Goal: Information Seeking & Learning: Learn about a topic

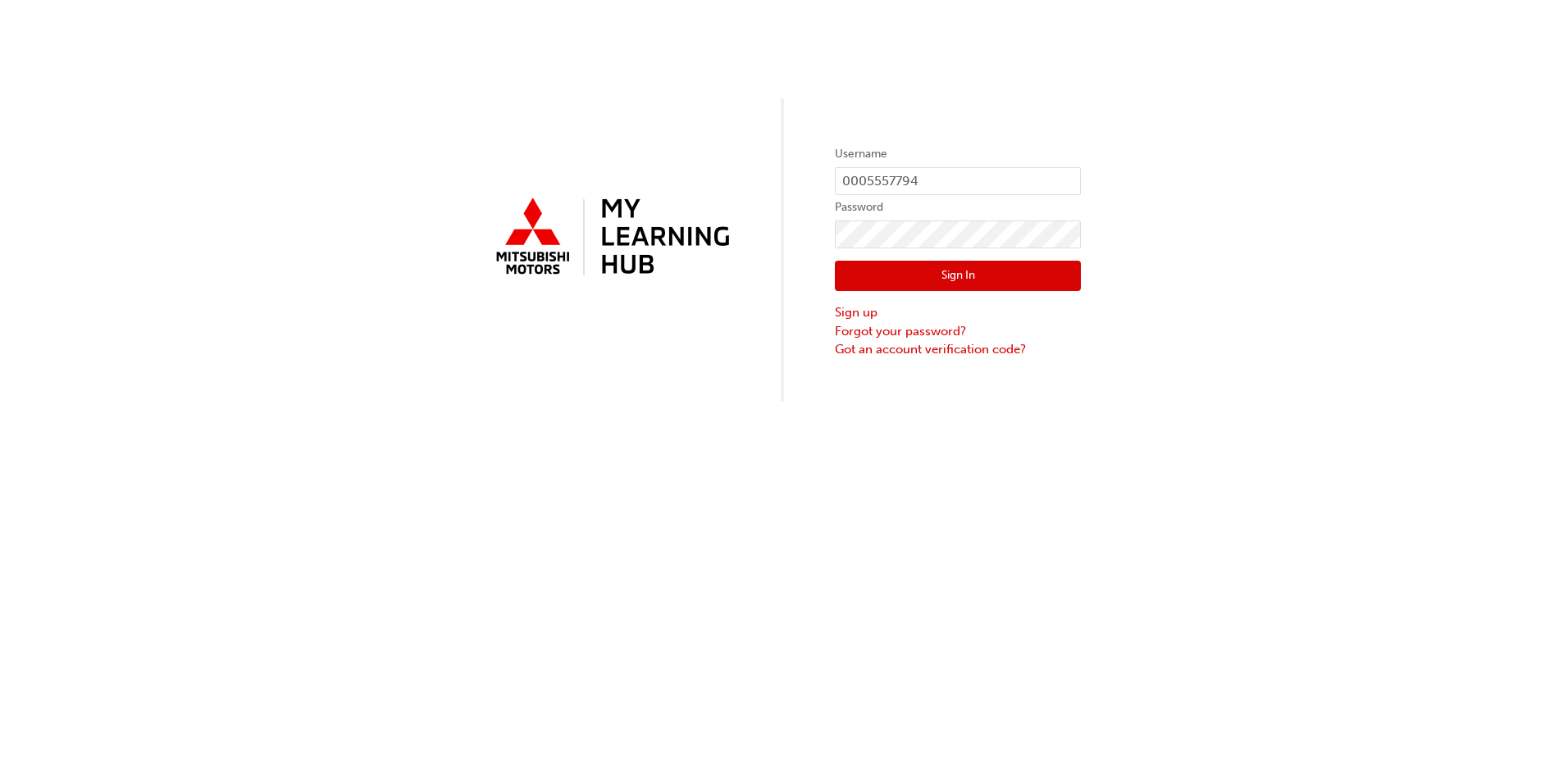
drag, startPoint x: 919, startPoint y: 273, endPoint x: 937, endPoint y: 284, distance: 21.1
click at [919, 273] on button "Sign In" at bounding box center [958, 276] width 246 height 31
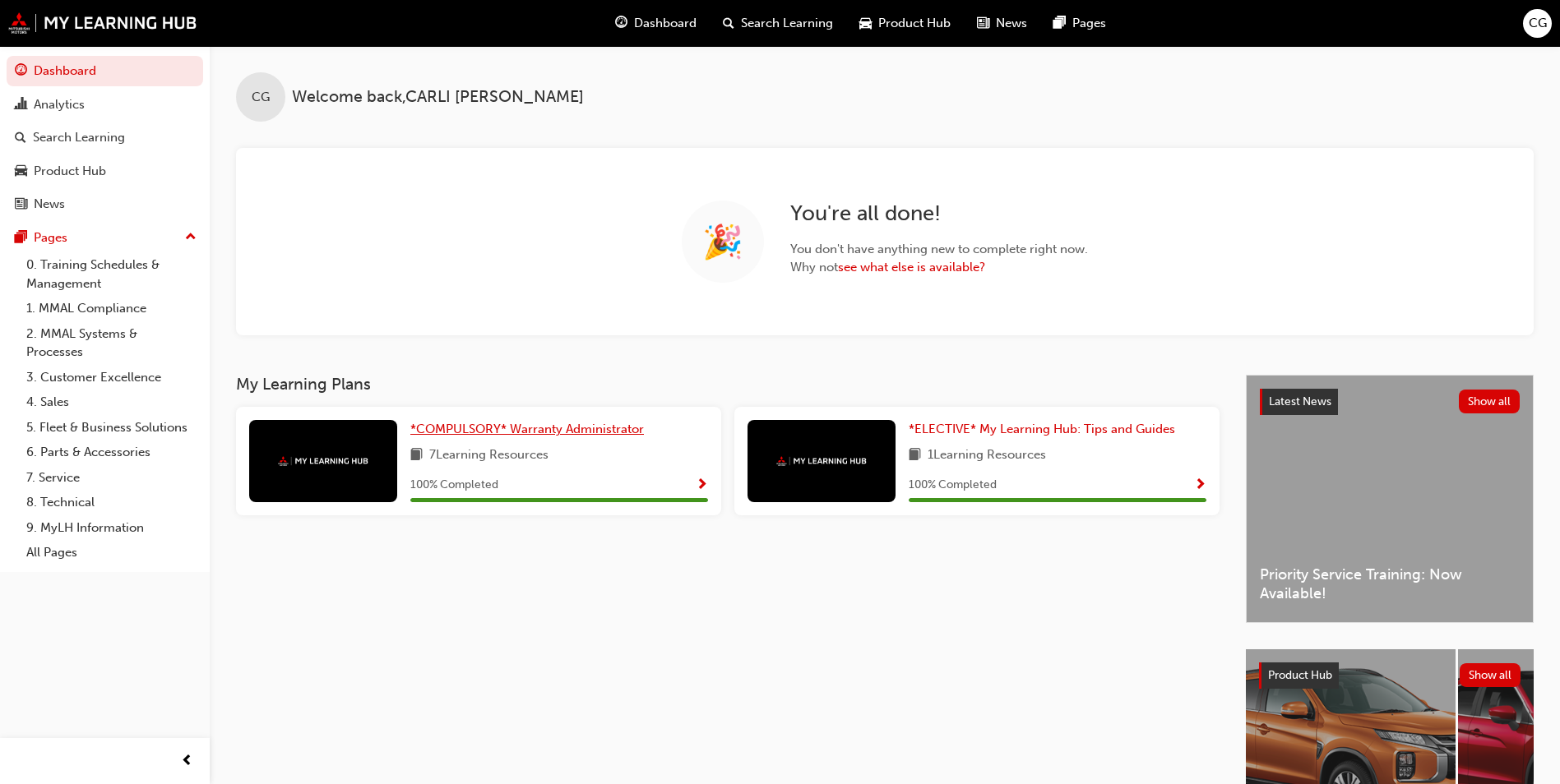
click at [562, 431] on span "*COMPULSORY* Warranty Administrator" at bounding box center [527, 429] width 233 height 15
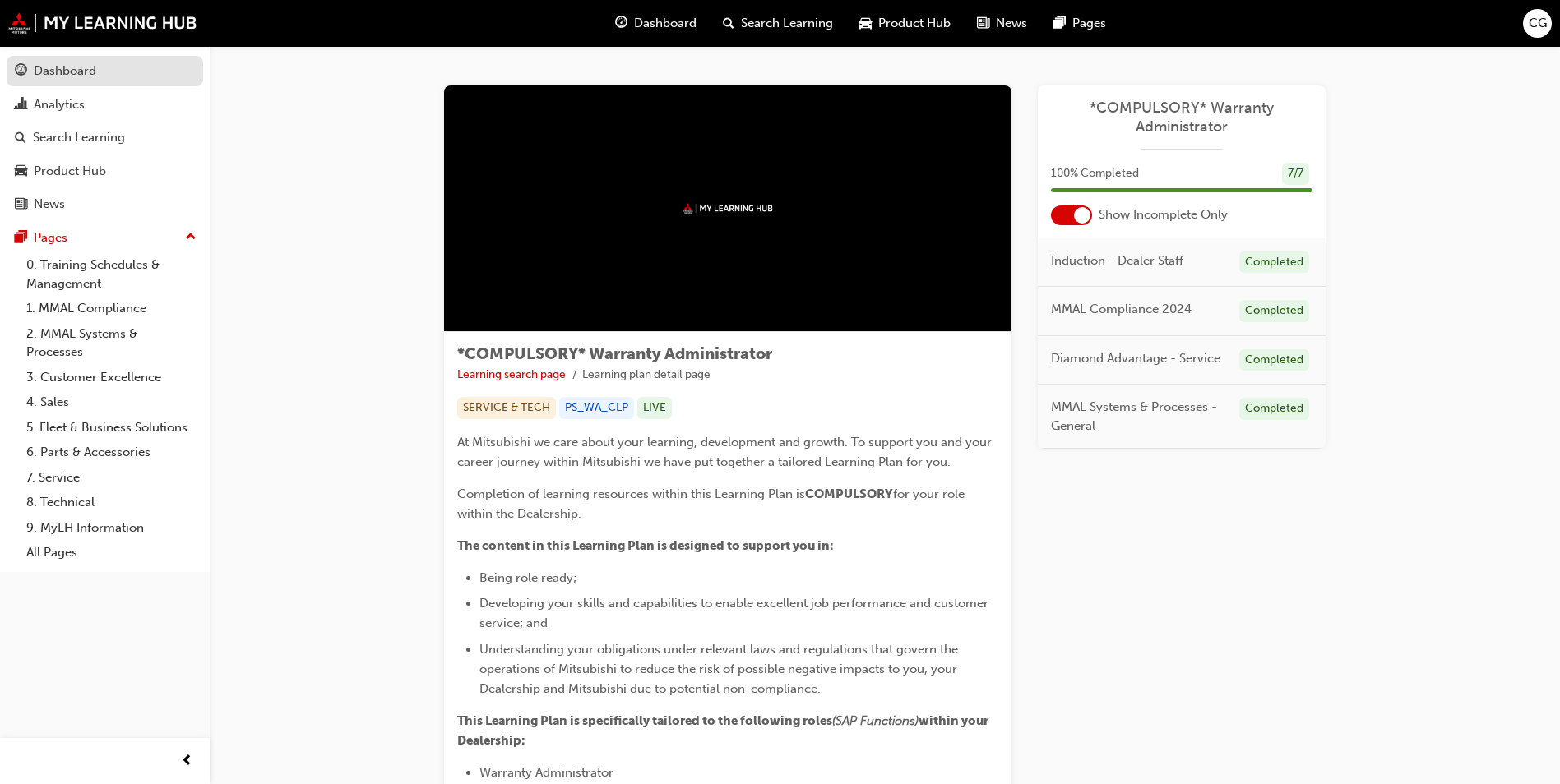
click at [70, 64] on div "Dashboard" at bounding box center [65, 72] width 62 height 19
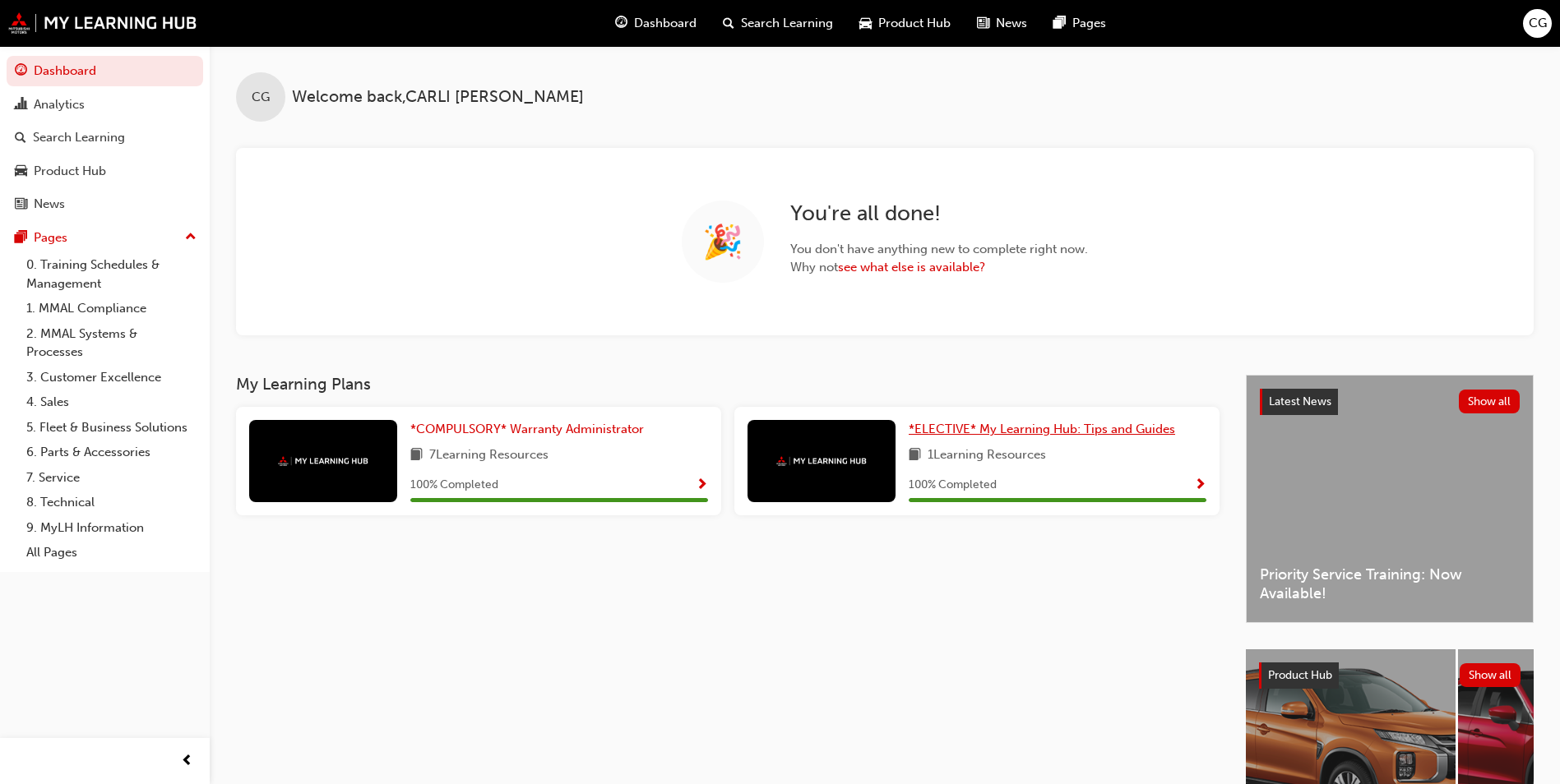
click at [1015, 430] on span "*ELECTIVE* My Learning Hub: Tips and Guides" at bounding box center [1041, 429] width 266 height 15
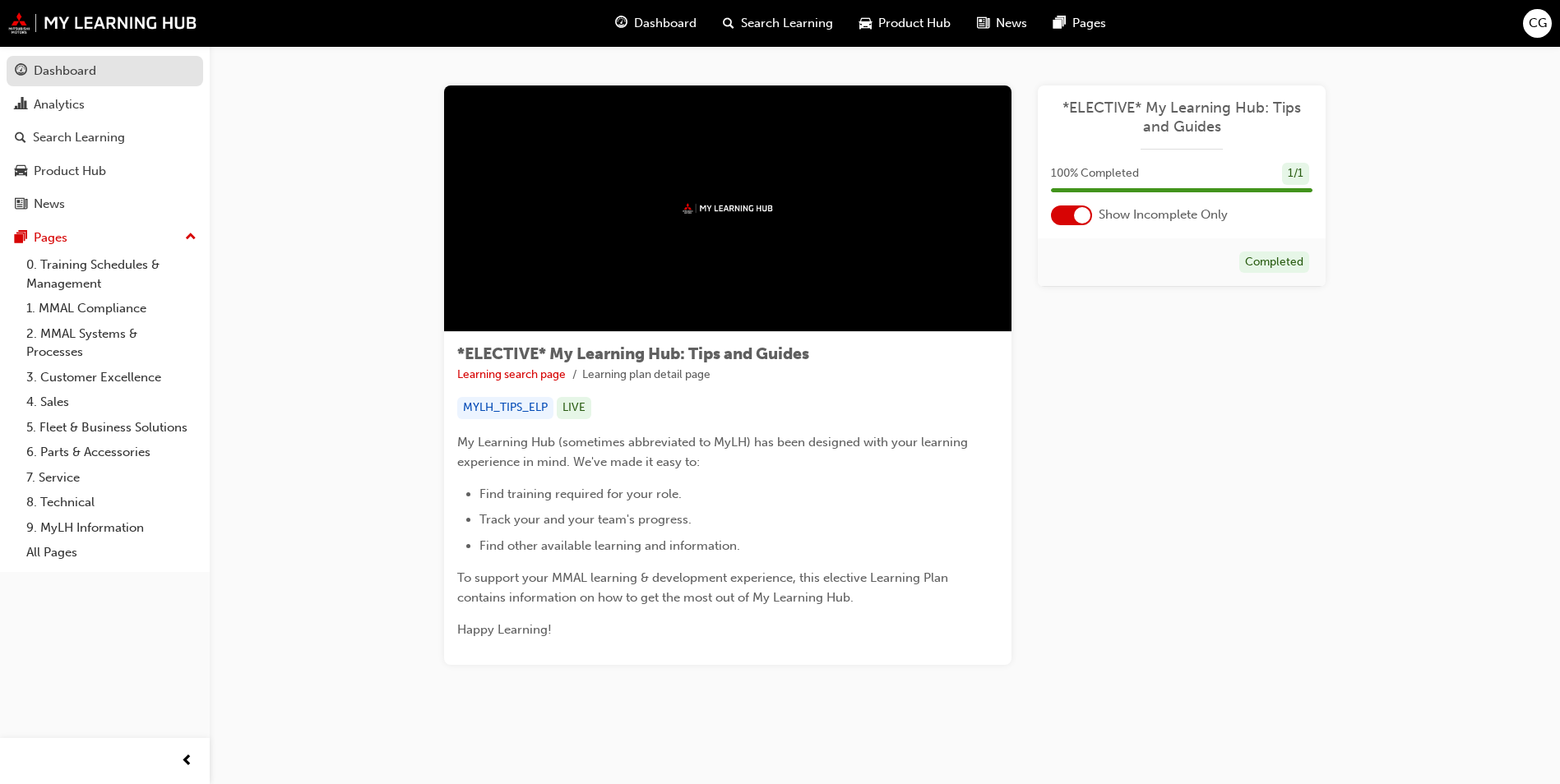
click at [48, 69] on div "Dashboard" at bounding box center [65, 72] width 62 height 19
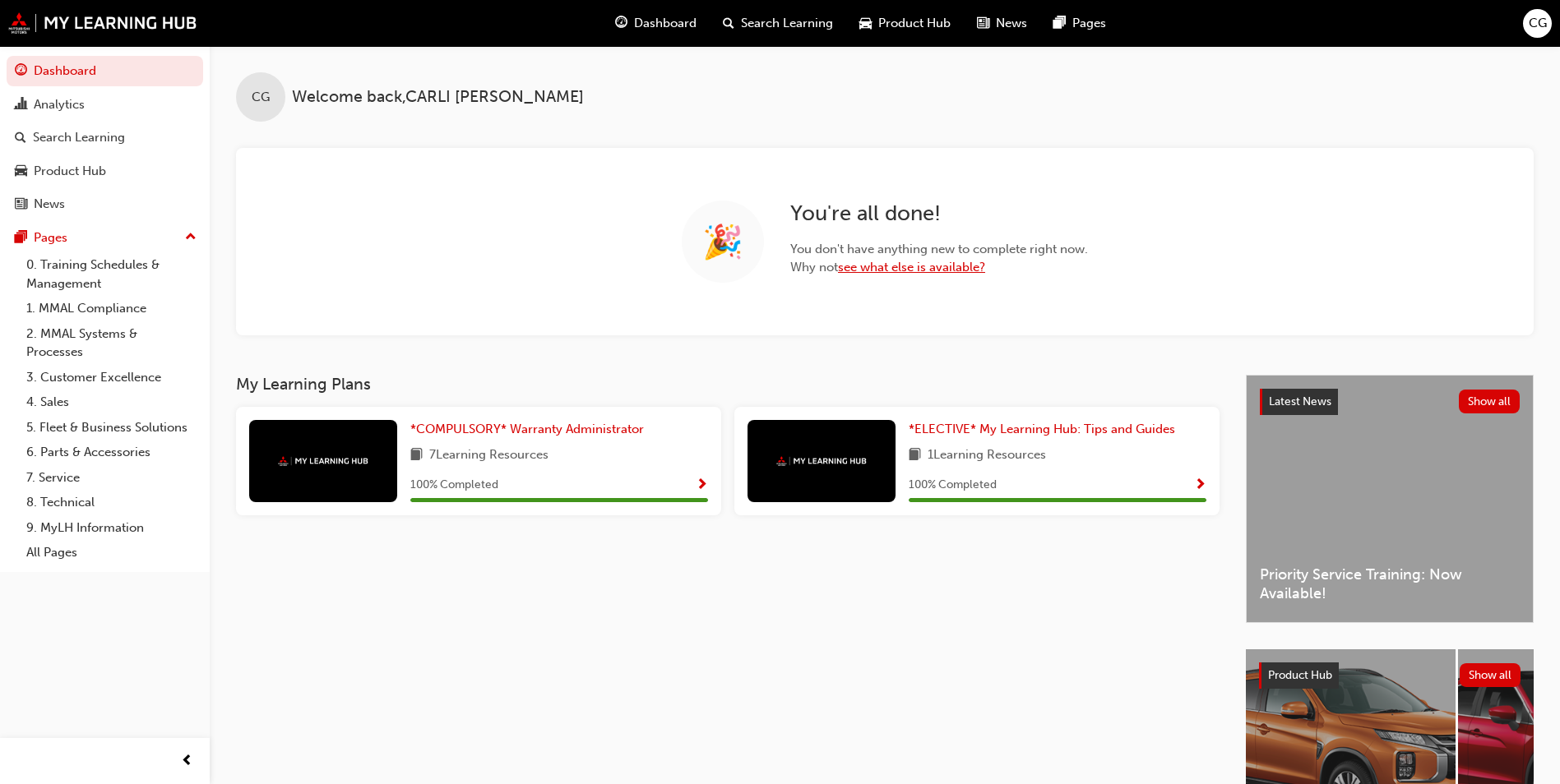
click at [894, 269] on link "see what else is available?" at bounding box center [911, 267] width 147 height 15
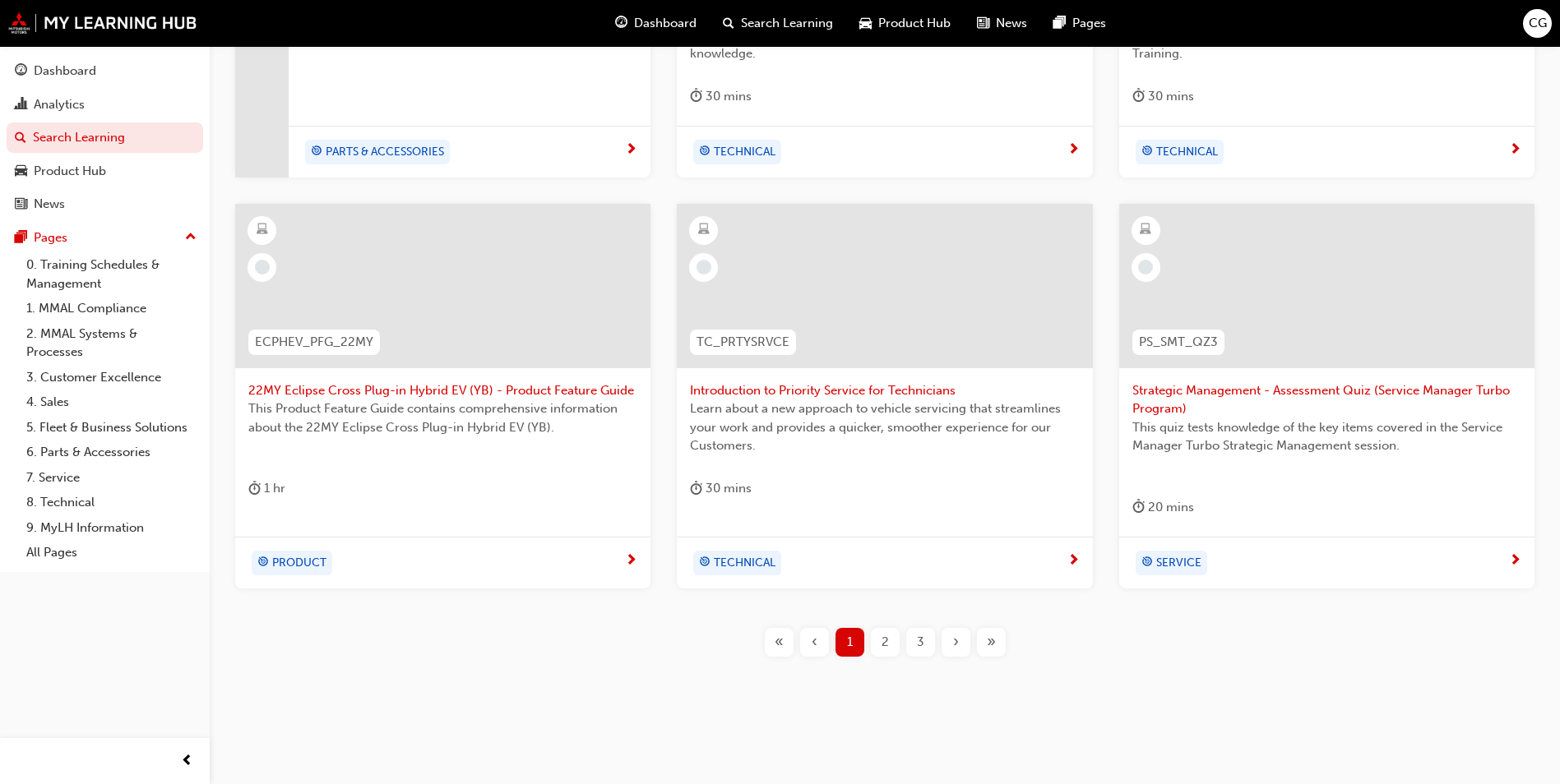
scroll to position [594, 0]
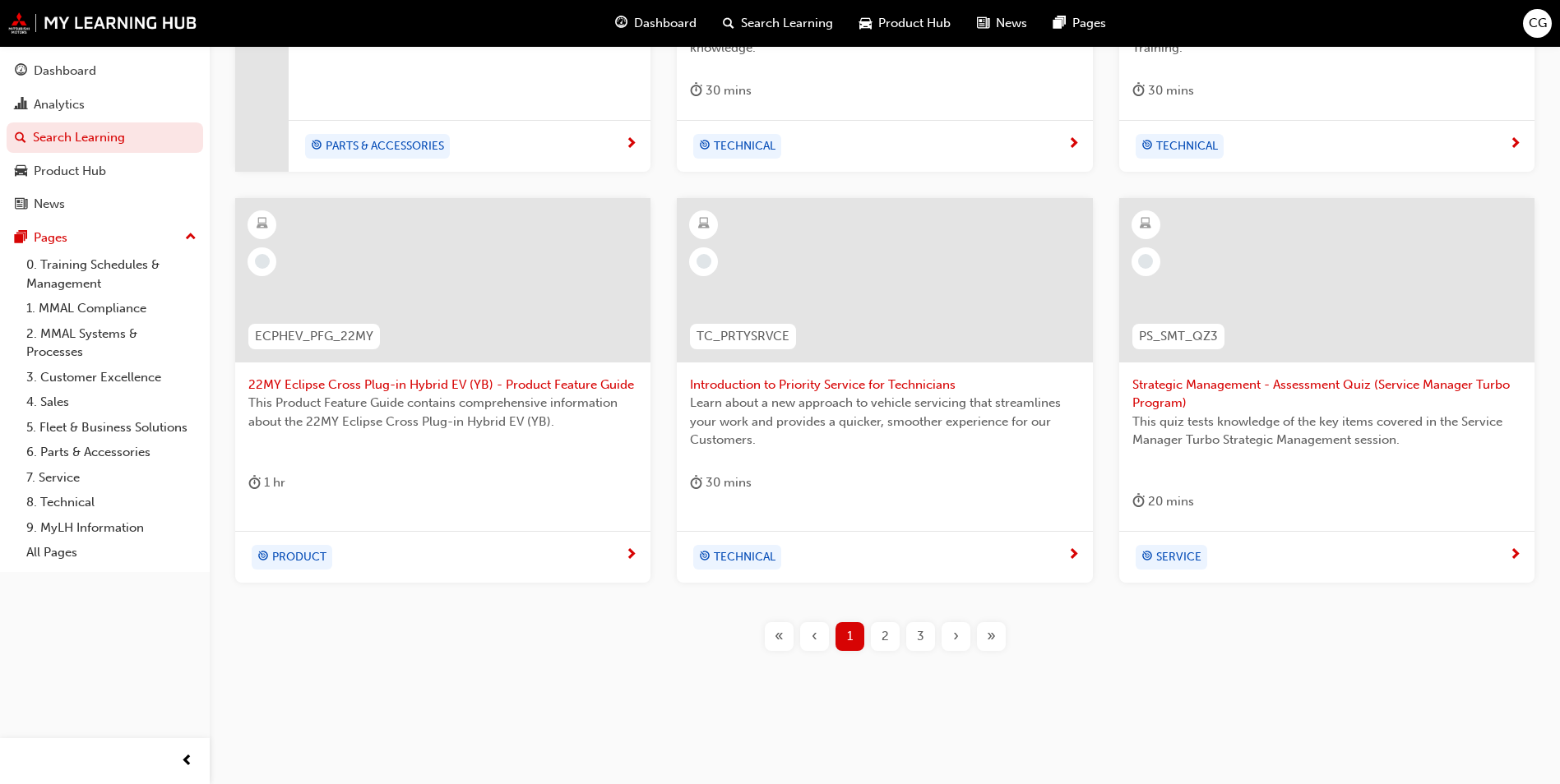
click at [884, 632] on span "2" at bounding box center [885, 636] width 8 height 19
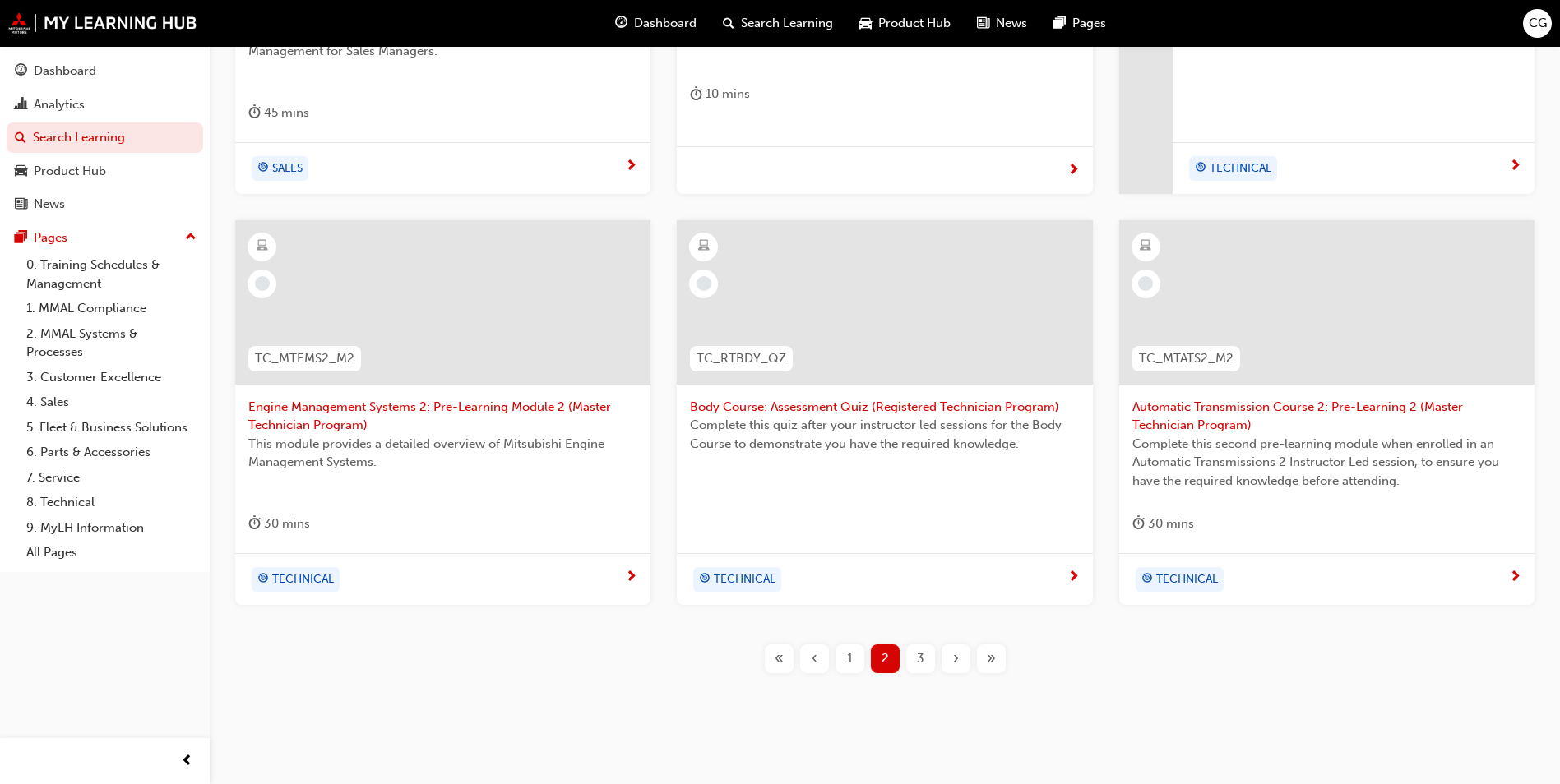
scroll to position [594, 0]
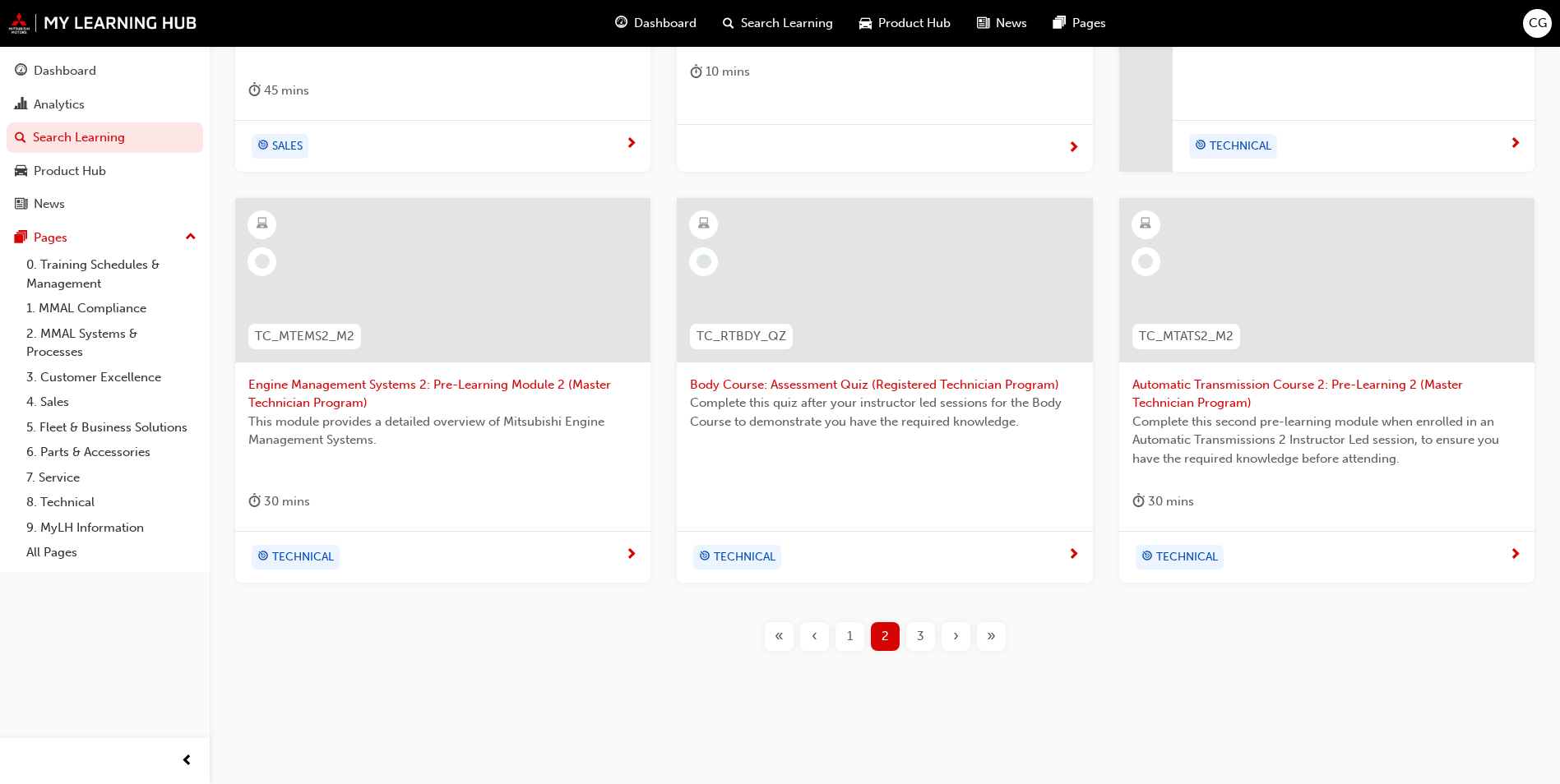
click at [920, 629] on span "3" at bounding box center [921, 636] width 8 height 19
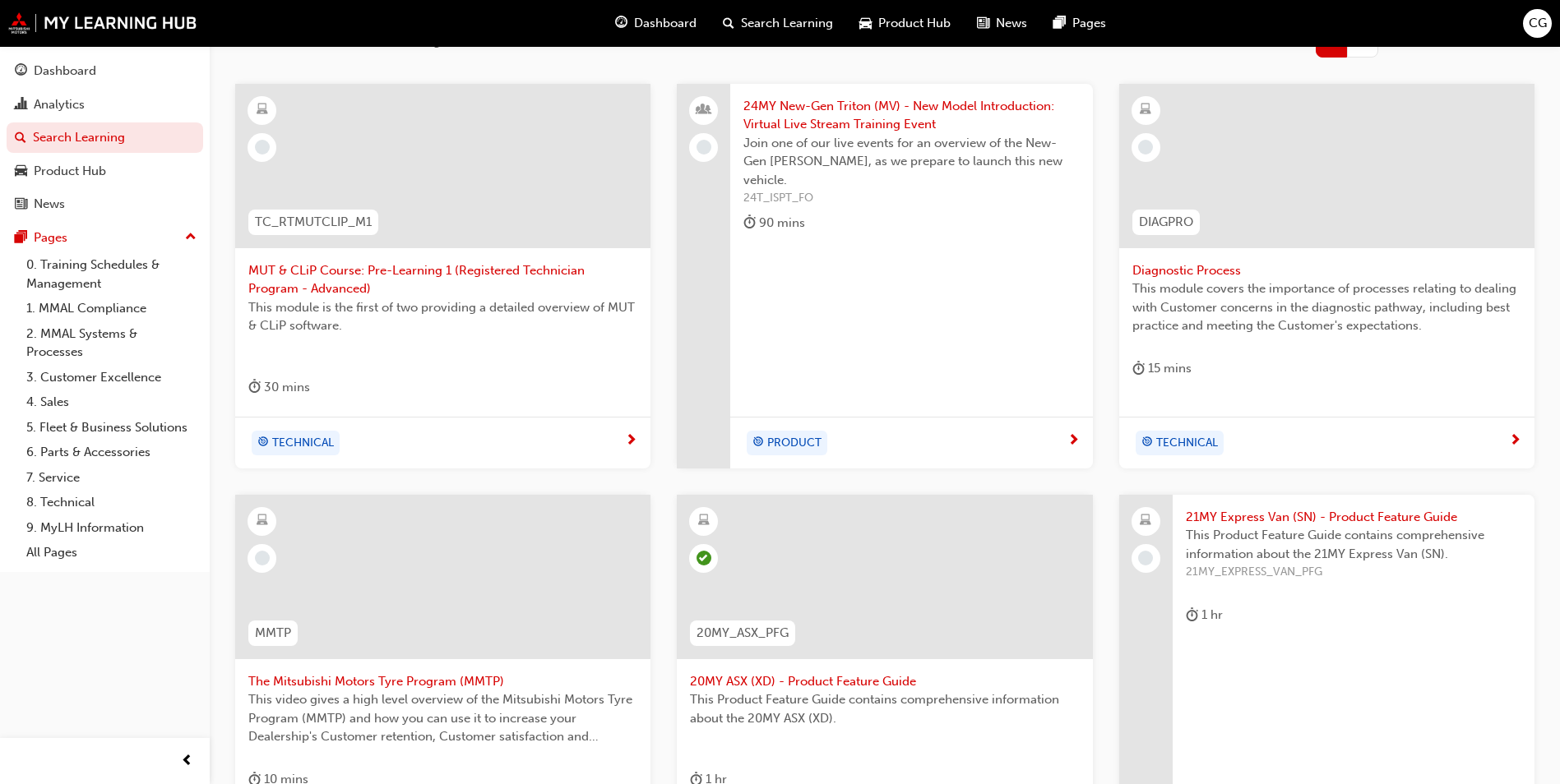
scroll to position [493, 0]
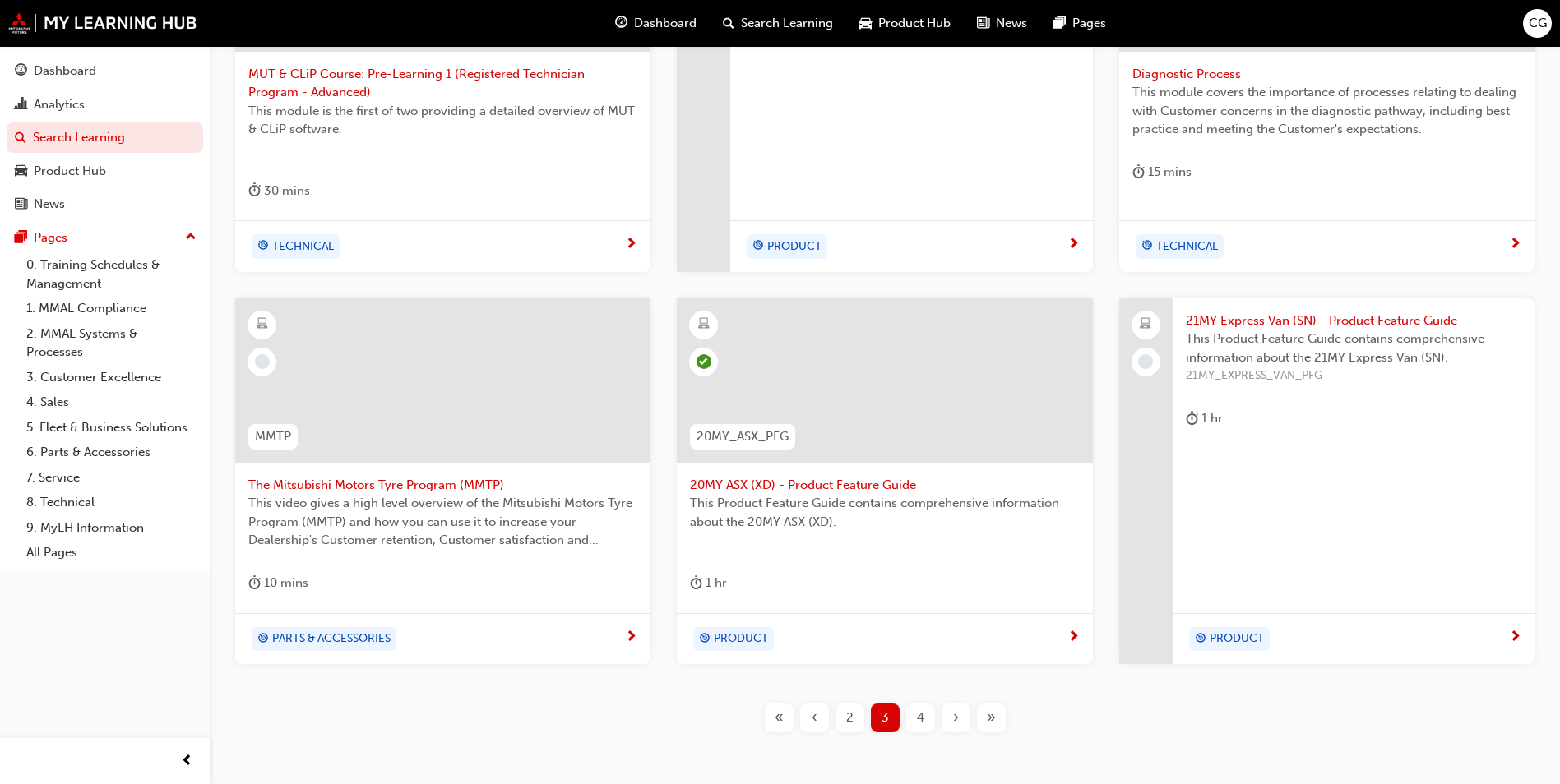
click at [921, 717] on span "4" at bounding box center [921, 718] width 8 height 19
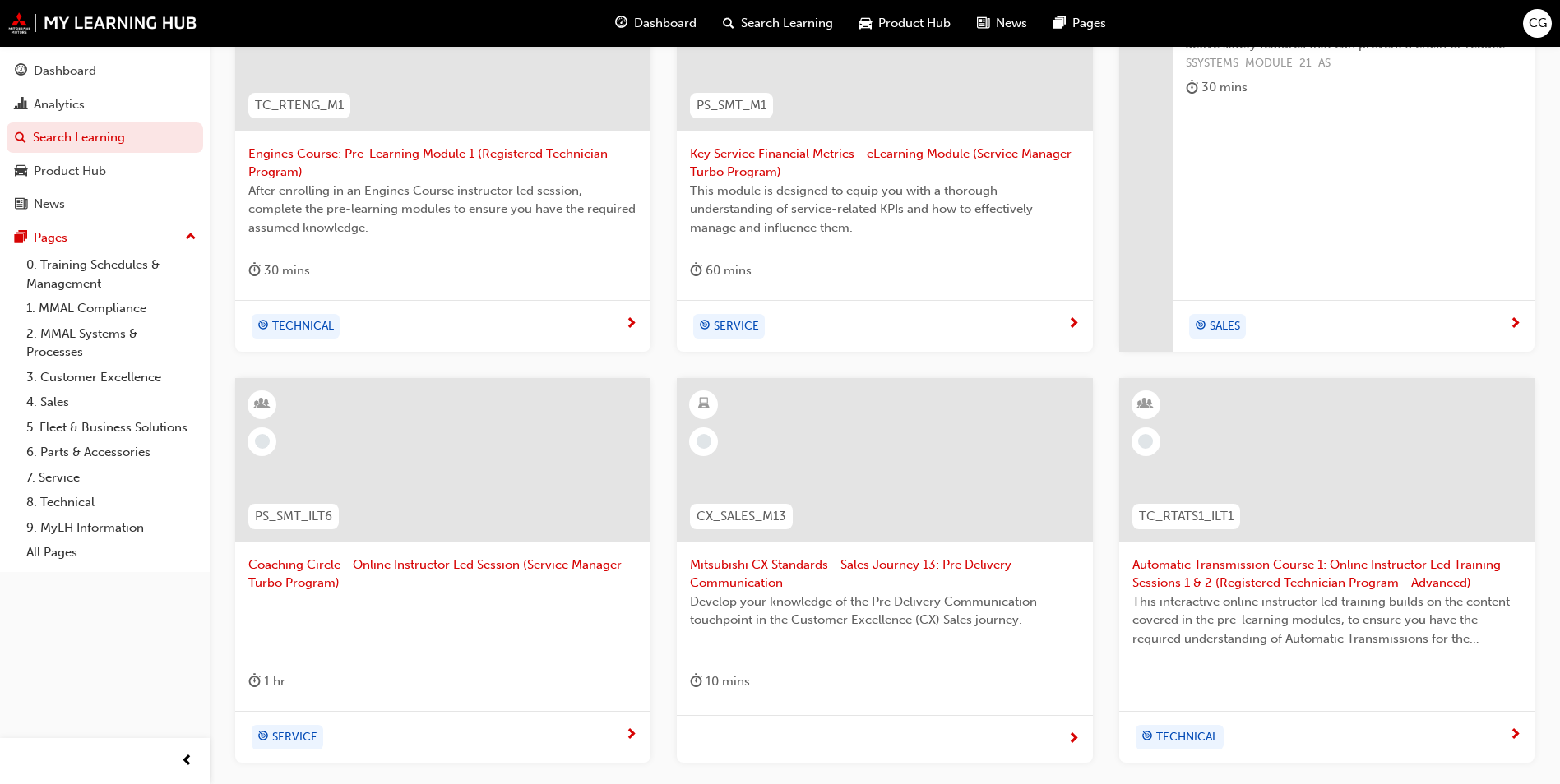
scroll to position [493, 0]
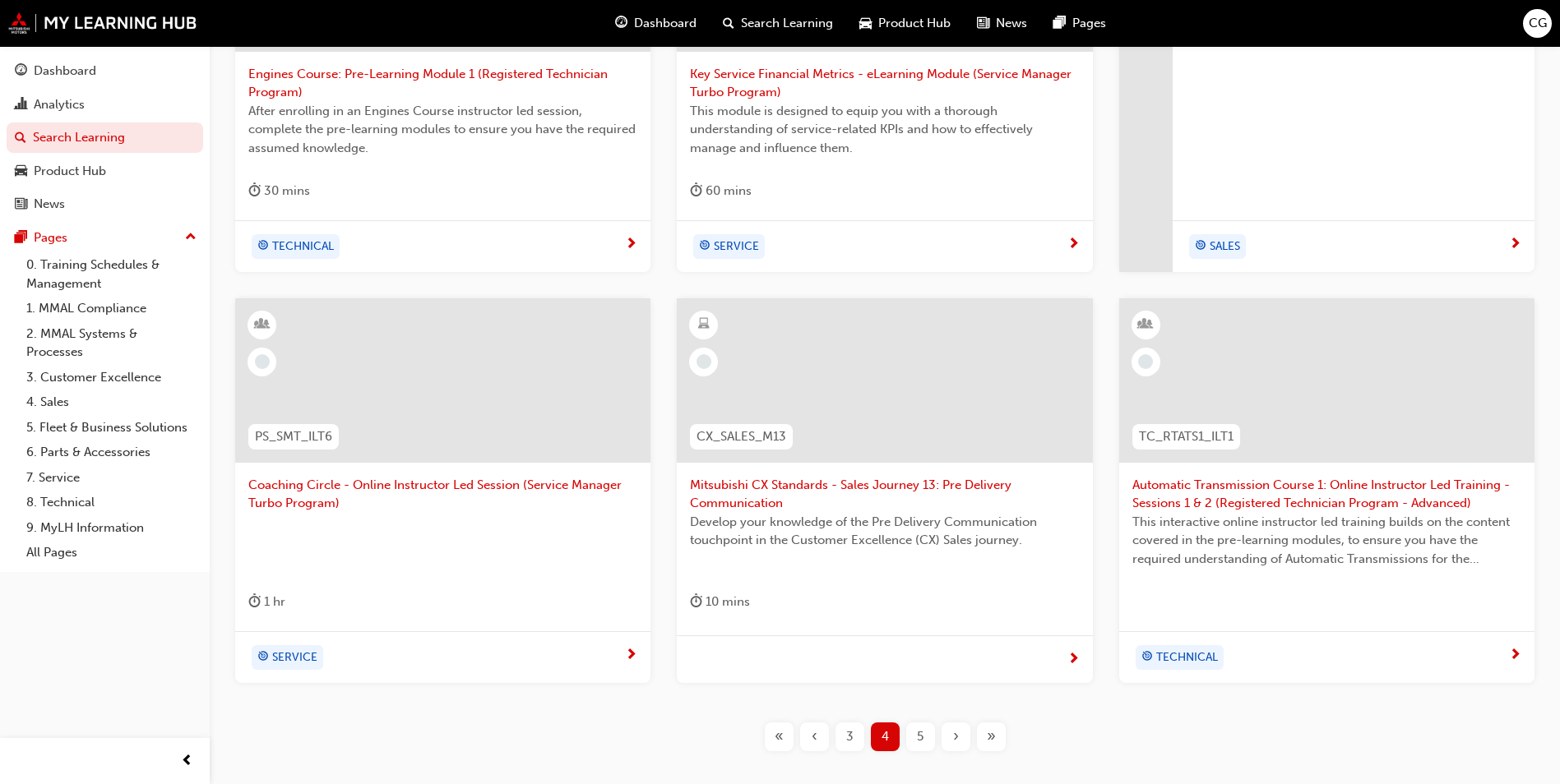
click at [922, 734] on span "5" at bounding box center [920, 737] width 7 height 19
